Goal: Task Accomplishment & Management: Manage account settings

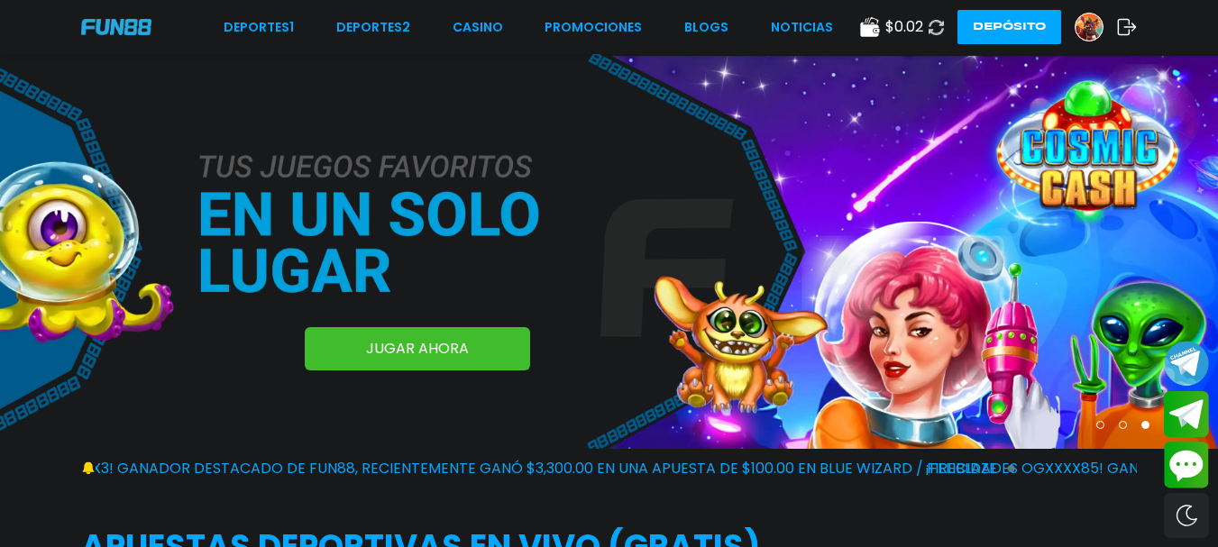
click at [1125, 25] on icon at bounding box center [1127, 27] width 20 height 18
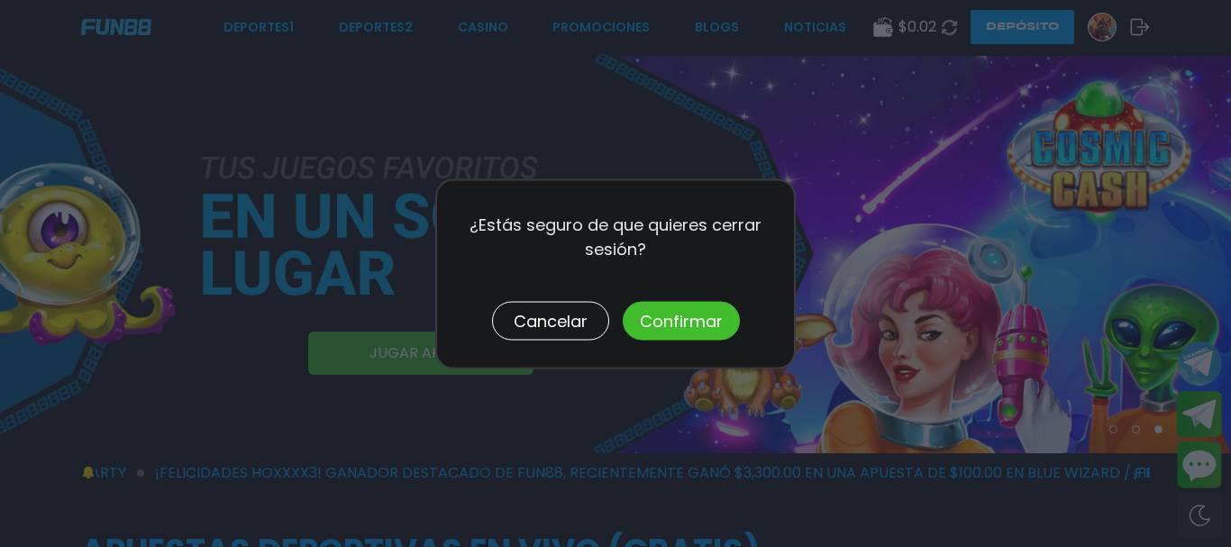
click at [679, 312] on button "Confirmar" at bounding box center [681, 320] width 117 height 39
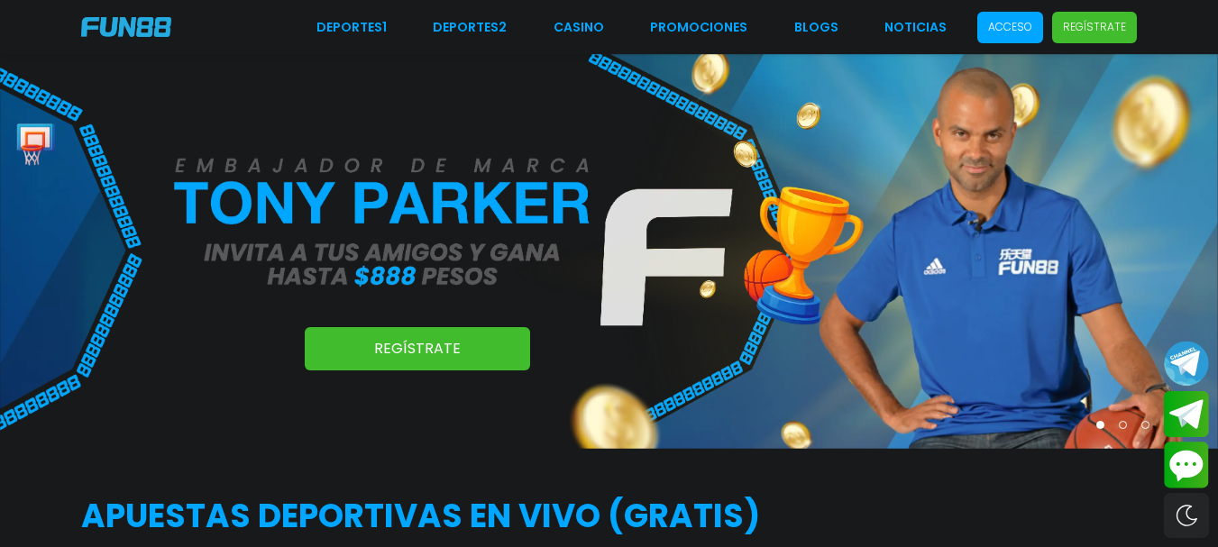
click at [1004, 23] on p "Acceso" at bounding box center [1010, 27] width 44 height 16
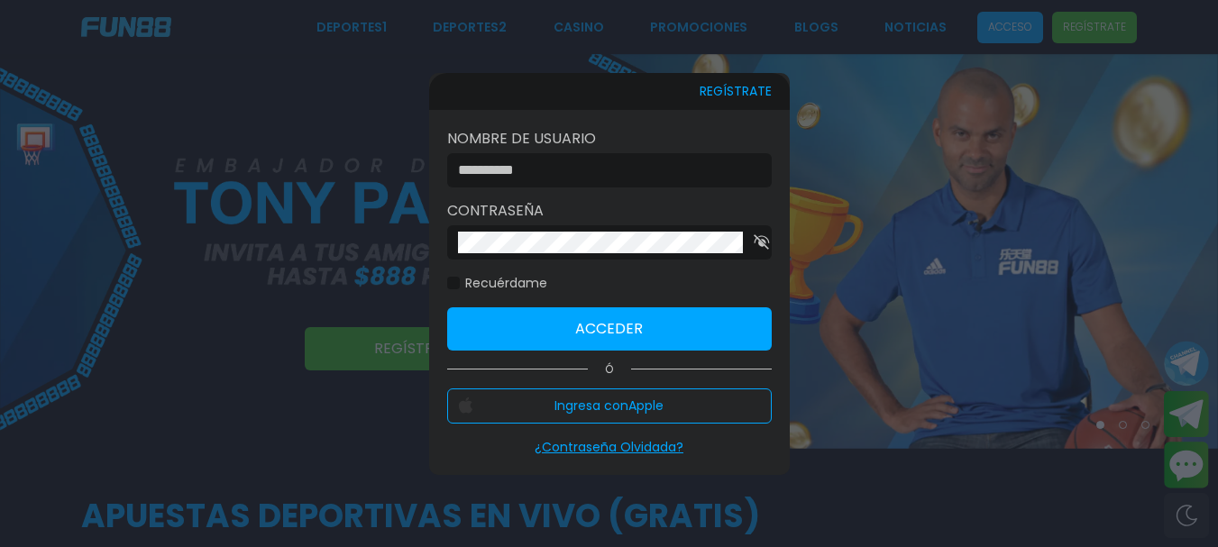
click at [1004, 23] on div at bounding box center [609, 273] width 1218 height 547
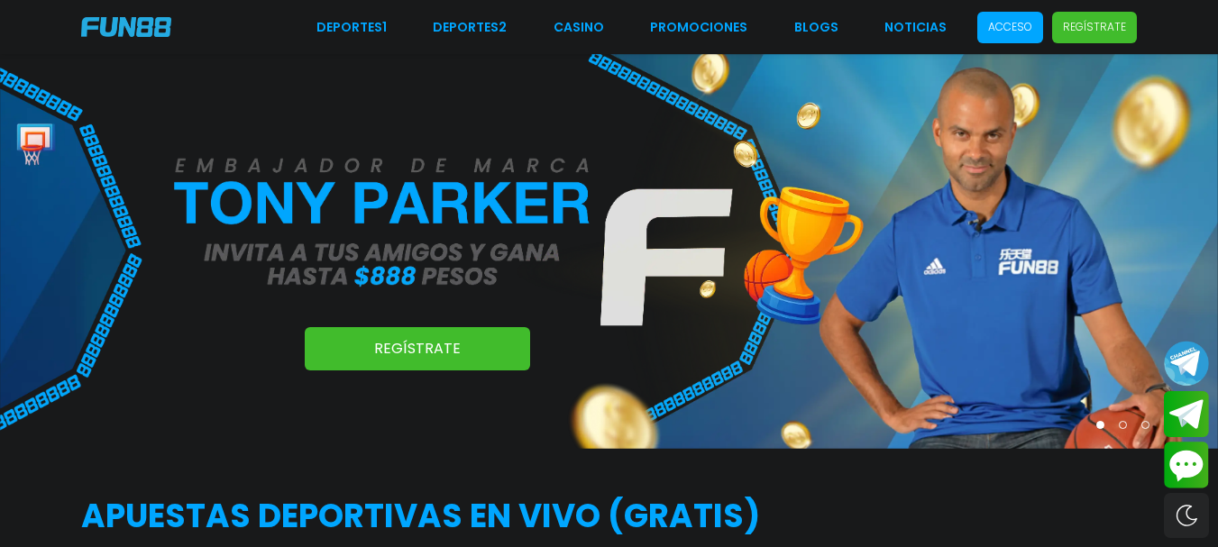
click at [1021, 31] on p "Acceso" at bounding box center [1010, 27] width 44 height 16
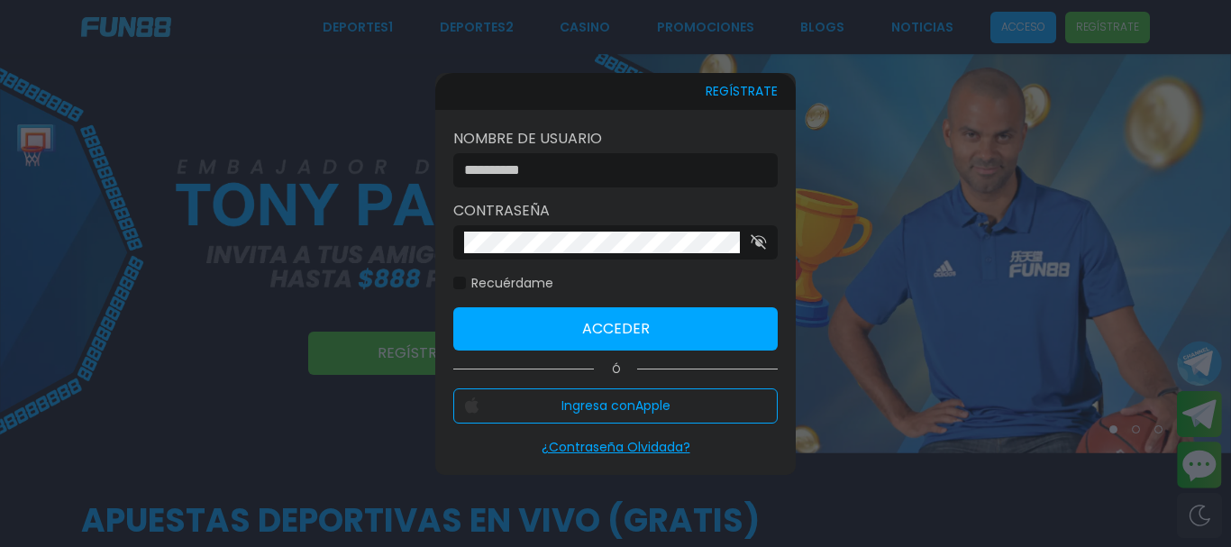
click at [676, 174] on input at bounding box center [610, 171] width 292 height 22
type input "*******"
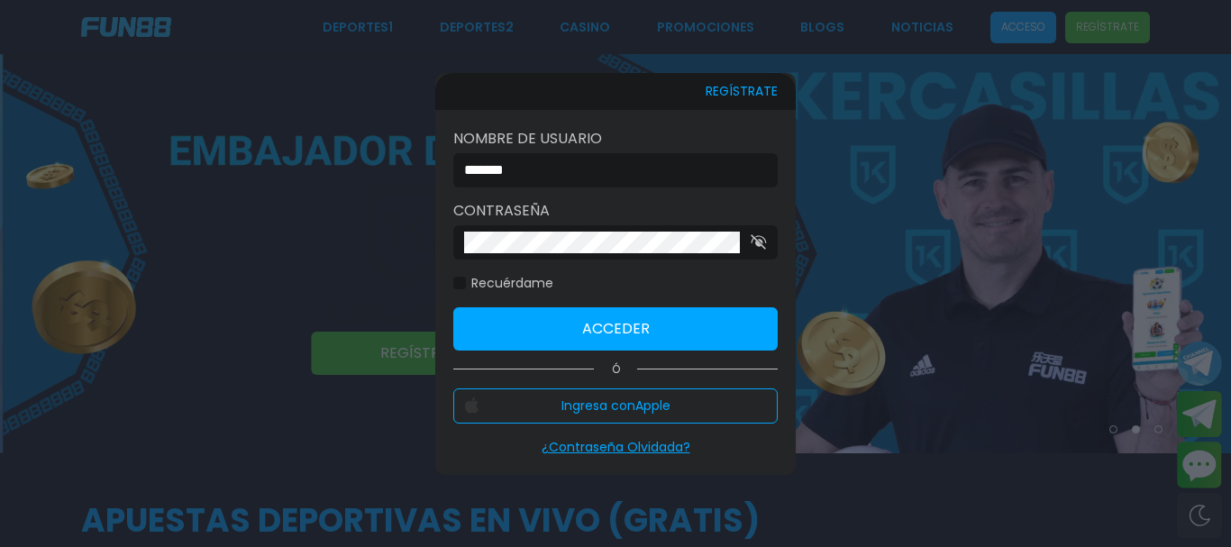
click at [676, 313] on button "Acceder" at bounding box center [615, 328] width 324 height 43
